Goal: Obtain resource: Obtain resource

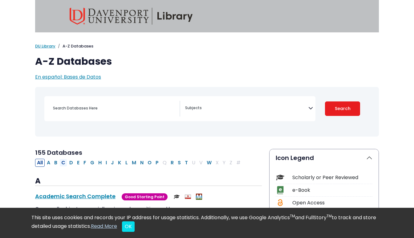
click at [61, 162] on button "C" at bounding box center [63, 163] width 8 height 8
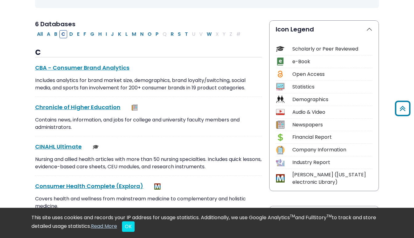
scroll to position [131, 0]
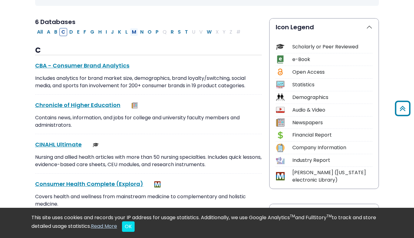
click at [134, 32] on button "M" at bounding box center [134, 32] width 8 height 8
select select "Database Subject Filter"
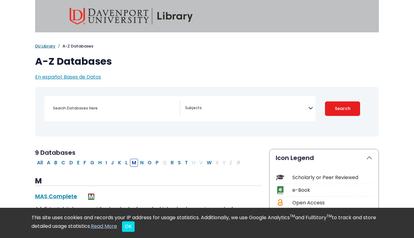
click at [49, 44] on link "DU Library" at bounding box center [45, 46] width 20 height 6
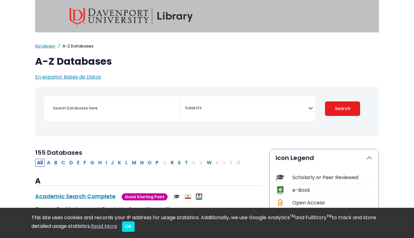
click at [129, 113] on div "Search filters" at bounding box center [114, 108] width 130 height 15
click at [50, 165] on button "A" at bounding box center [48, 163] width 7 height 8
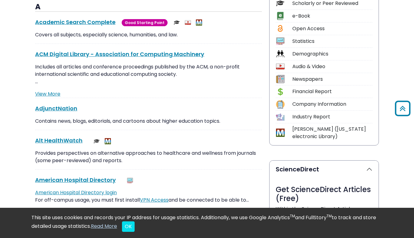
scroll to position [173, 0]
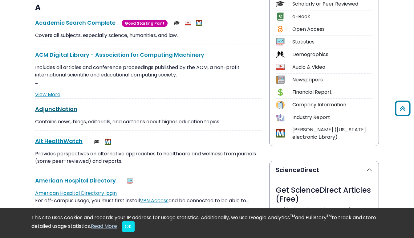
click at [65, 111] on link "AdjunctNation This link opens in a new window" at bounding box center [56, 109] width 42 height 8
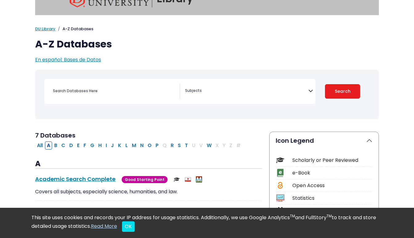
scroll to position [17, 0]
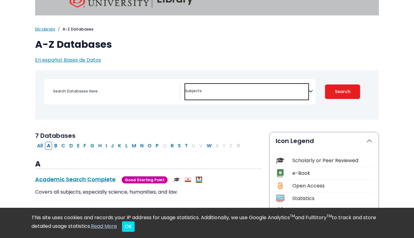
click at [222, 93] on textarea "Search" at bounding box center [246, 91] width 123 height 5
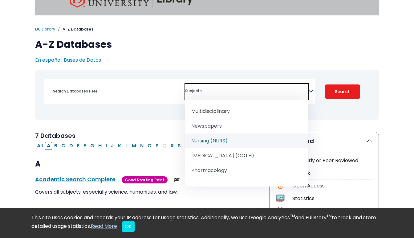
scroll to position [570, 0]
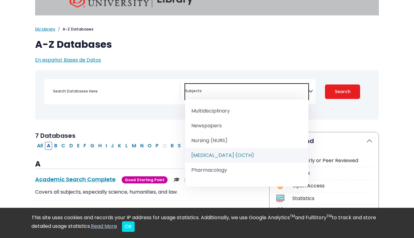
select select "219077"
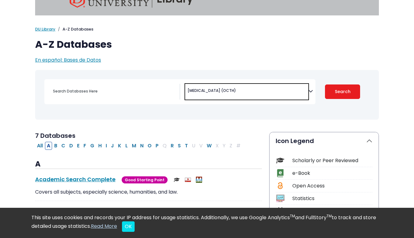
scroll to position [316, 0]
click at [333, 95] on button "Search" at bounding box center [342, 91] width 35 height 14
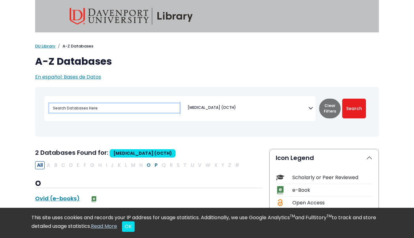
click at [101, 110] on input "Search database by title or keyword" at bounding box center [114, 108] width 130 height 9
type input "AOTA"
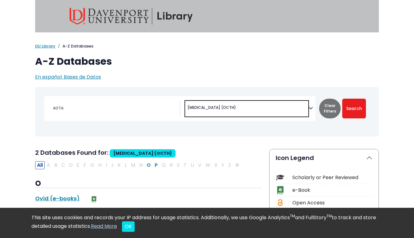
click at [250, 108] on span "× Occupational Therapy (OCTH)" at bounding box center [246, 109] width 123 height 16
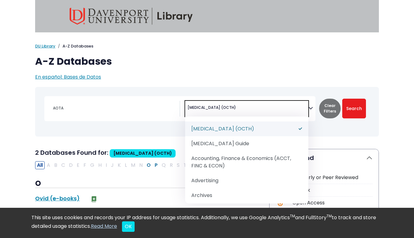
drag, startPoint x: 251, startPoint y: 107, endPoint x: 159, endPoint y: 106, distance: 92.4
click at [159, 106] on div "AOTA Coronavirus Guide Accounting, Finance & Economics (ACCT, FINC & ECON) Adve…" at bounding box center [179, 108] width 271 height 25
click at [250, 106] on span "× Occupational Therapy (OCTH)" at bounding box center [246, 109] width 123 height 16
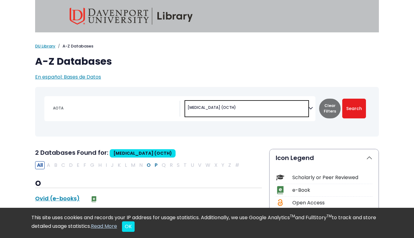
select select "Database Subject Filter"
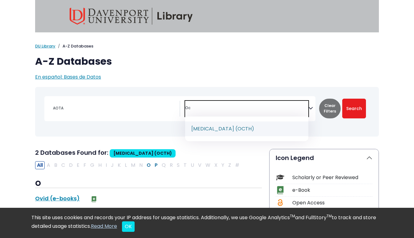
type textarea "O"
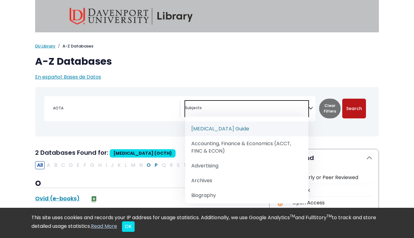
click at [357, 109] on button "Search" at bounding box center [354, 109] width 24 height 20
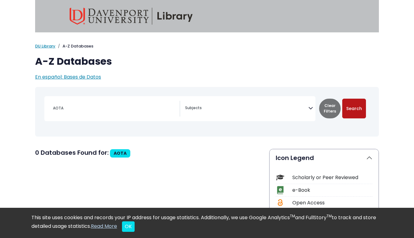
click at [362, 108] on button "Search" at bounding box center [354, 109] width 24 height 20
click at [354, 104] on button "Search" at bounding box center [354, 109] width 24 height 20
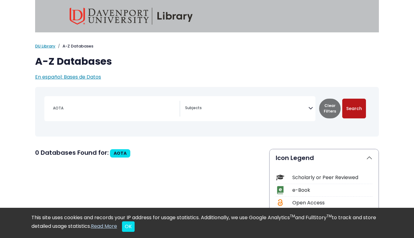
click at [354, 104] on button "Search" at bounding box center [354, 109] width 24 height 20
select select "Database Subject Filter"
click at [46, 47] on link "DU Library" at bounding box center [45, 46] width 20 height 6
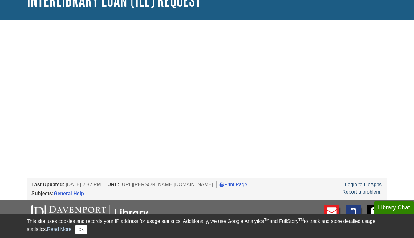
scroll to position [53, 0]
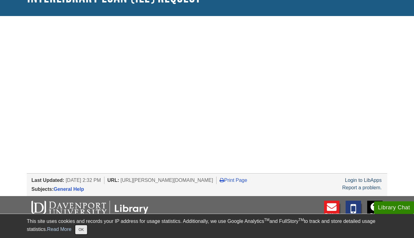
click at [86, 231] on button "OK" at bounding box center [81, 229] width 12 height 9
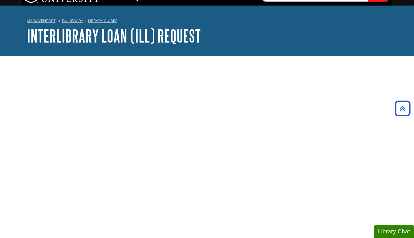
scroll to position [0, 0]
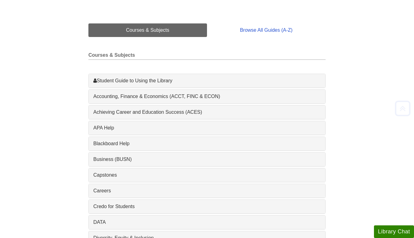
scroll to position [137, 0]
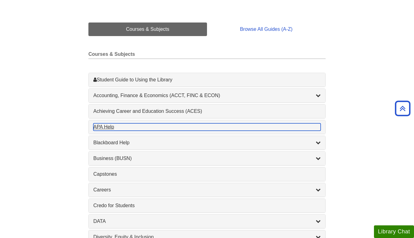
click at [107, 127] on div "APA Help , 1 guides" at bounding box center [206, 126] width 227 height 7
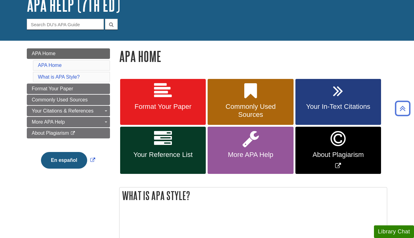
scroll to position [43, 0]
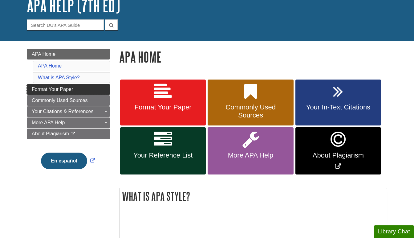
click at [67, 90] on span "Format Your Paper" at bounding box center [52, 89] width 41 height 5
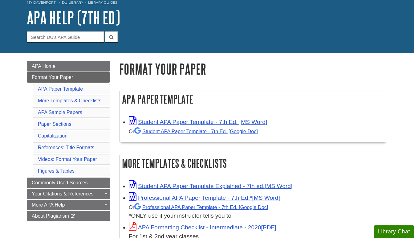
scroll to position [32, 0]
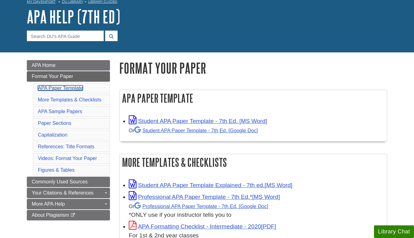
click at [82, 90] on link "APA Paper Template" at bounding box center [60, 87] width 45 height 5
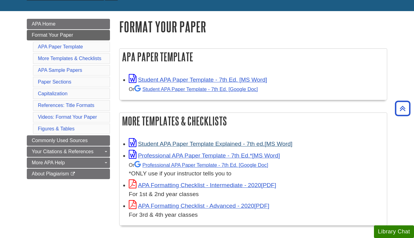
scroll to position [74, 0]
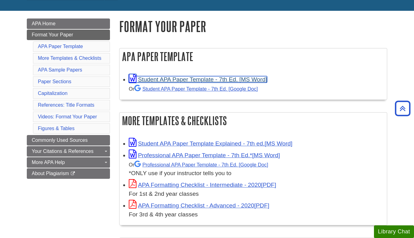
click at [199, 80] on link "Student APA Paper Template - 7th Ed. [MS Word]" at bounding box center [198, 79] width 138 height 6
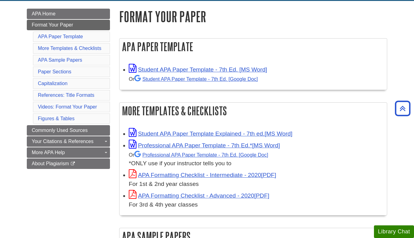
scroll to position [84, 0]
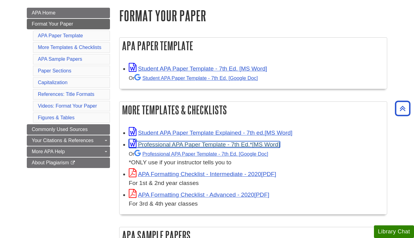
click at [214, 143] on link "Professional APA Paper Template - 7th Ed.*" at bounding box center [204, 144] width 151 height 6
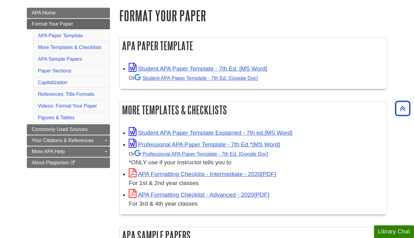
click at [279, 13] on h1 "Format Your Paper" at bounding box center [253, 16] width 268 height 16
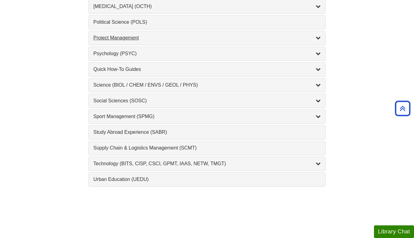
scroll to position [615, 0]
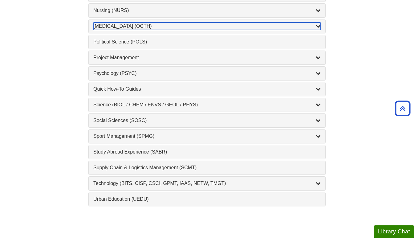
click at [114, 26] on div "[MEDICAL_DATA] (OCTH) , 2 guides" at bounding box center [206, 25] width 227 height 7
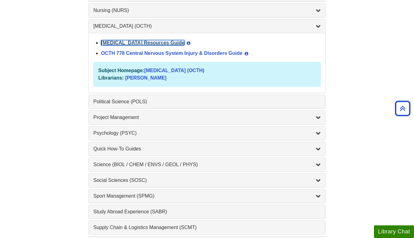
click at [128, 44] on link "[MEDICAL_DATA] Resources Guide" at bounding box center [142, 42] width 83 height 5
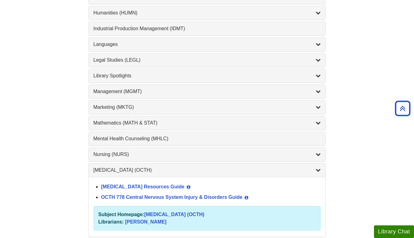
scroll to position [0, 0]
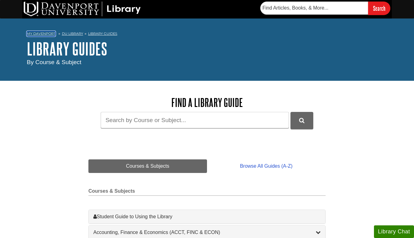
click at [41, 35] on link "My Davenport" at bounding box center [41, 33] width 29 height 5
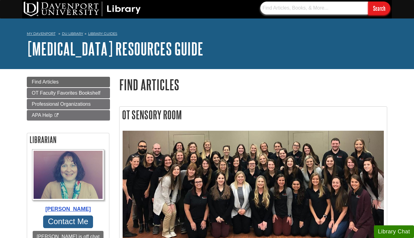
click at [295, 9] on input "text" at bounding box center [314, 8] width 108 height 13
